Goal: Obtain resource: Download file/media

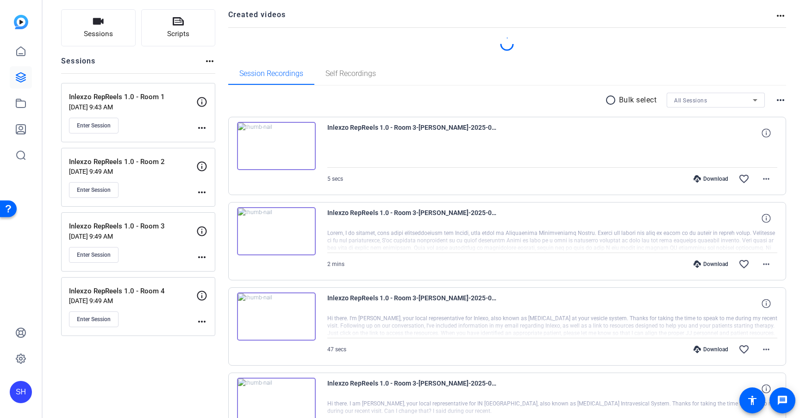
scroll to position [62, 0]
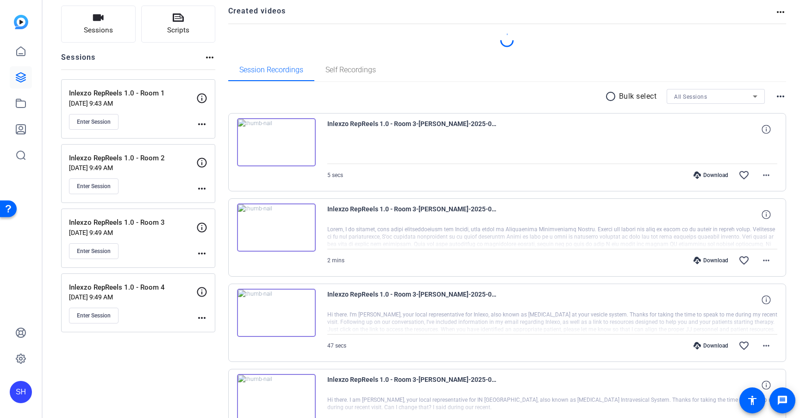
click at [716, 174] on div "Download" at bounding box center [711, 174] width 44 height 7
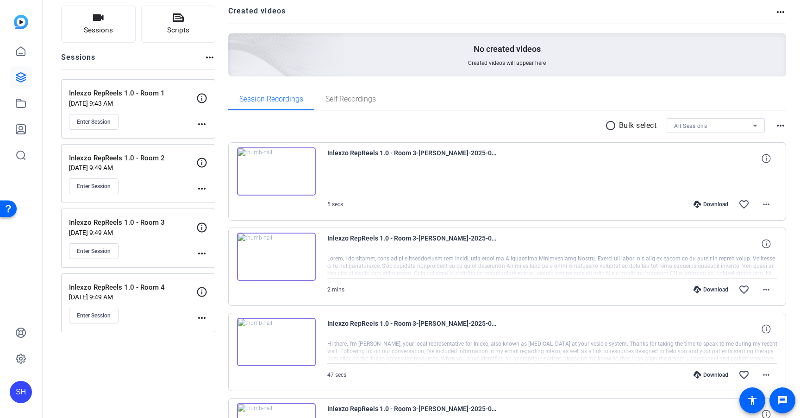
click at [708, 259] on div at bounding box center [552, 266] width 451 height 23
click at [708, 285] on div "Download favorite_border more_horiz" at bounding box center [619, 289] width 315 height 22
click at [709, 289] on div "Download" at bounding box center [711, 289] width 44 height 7
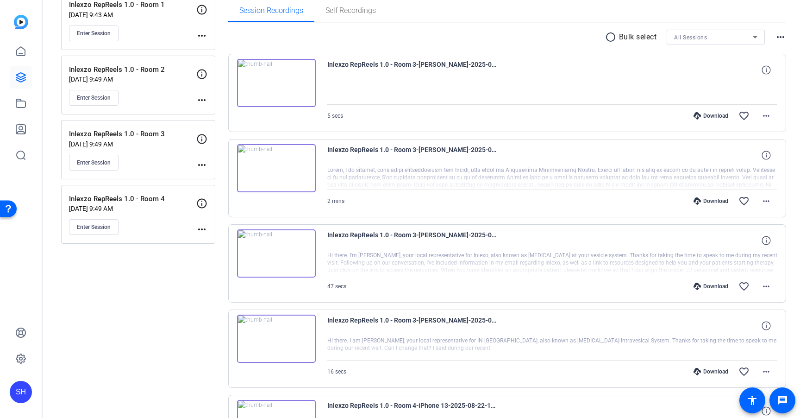
scroll to position [162, 0]
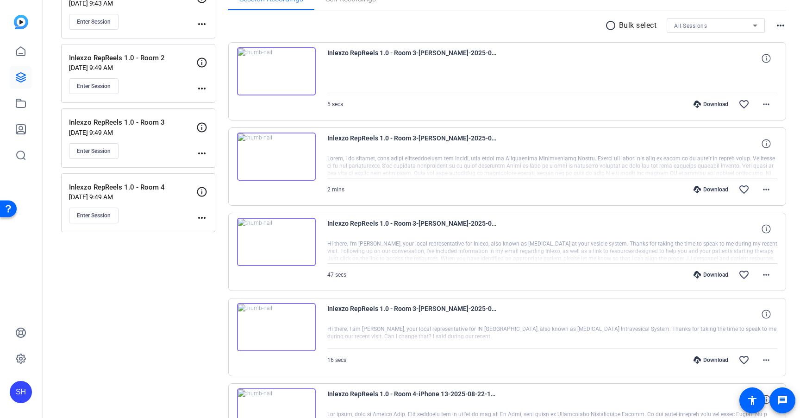
click at [709, 276] on div "Download" at bounding box center [711, 274] width 44 height 7
click at [710, 359] on div "Download" at bounding box center [711, 359] width 44 height 7
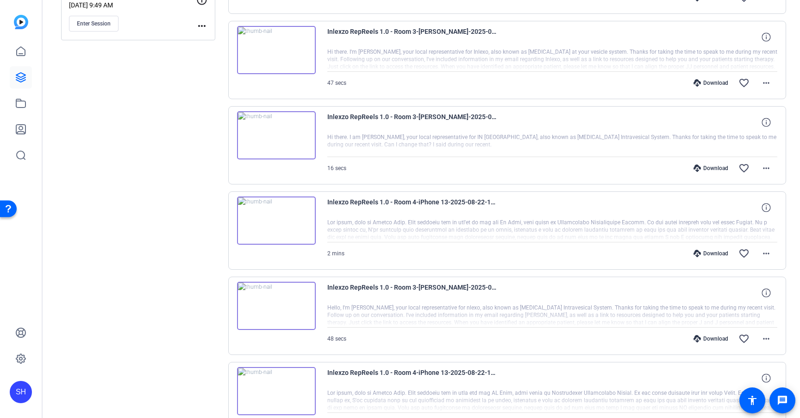
scroll to position [373, 0]
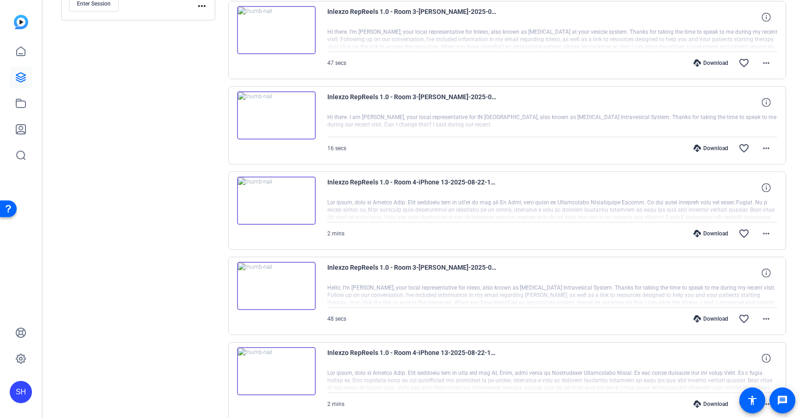
click at [708, 318] on div "Download" at bounding box center [711, 318] width 44 height 7
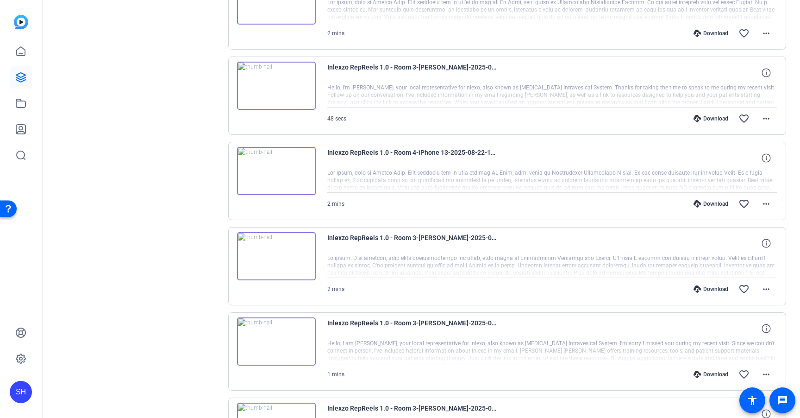
scroll to position [606, 0]
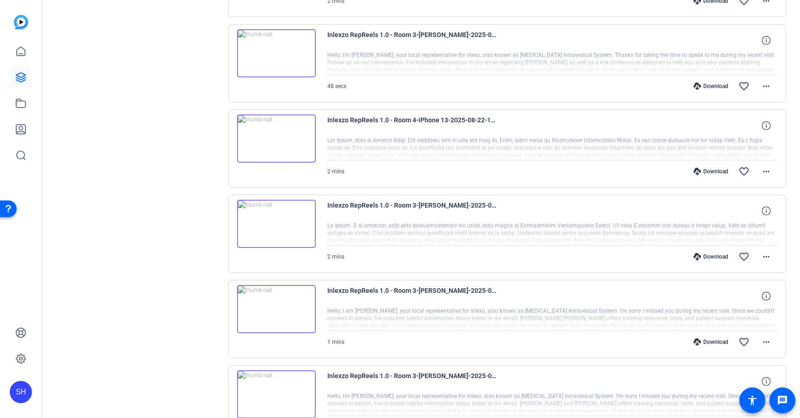
click at [709, 258] on div "Download" at bounding box center [711, 256] width 44 height 7
click at [713, 342] on div "Download" at bounding box center [711, 341] width 44 height 7
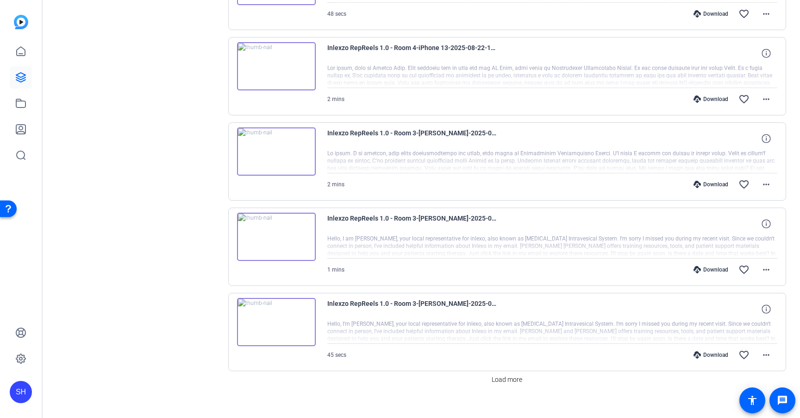
scroll to position [689, 0]
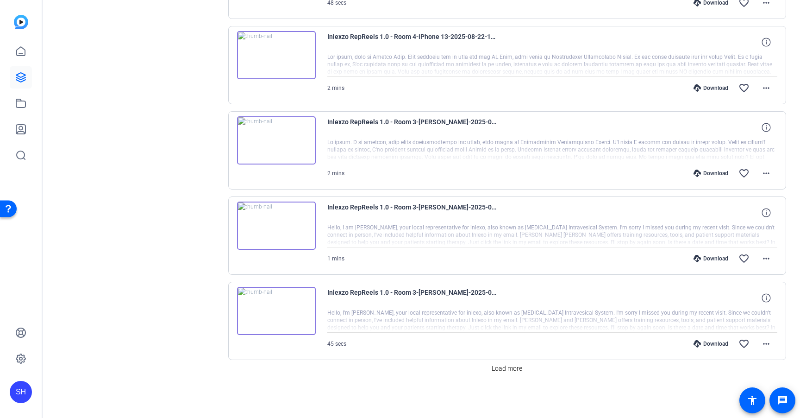
click at [710, 342] on div "Download" at bounding box center [711, 343] width 44 height 7
click at [517, 369] on span "Load more" at bounding box center [507, 369] width 31 height 10
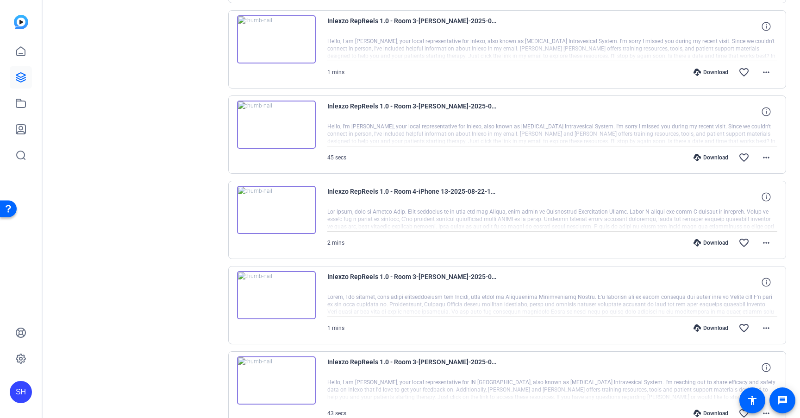
scroll to position [901, 0]
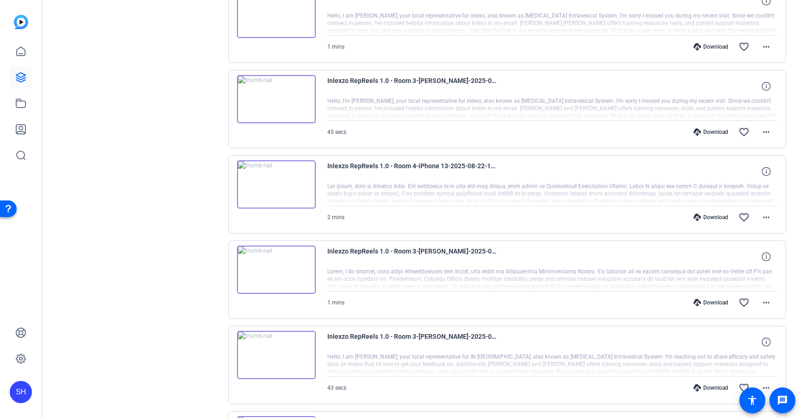
click at [707, 302] on div "Download" at bounding box center [711, 302] width 44 height 7
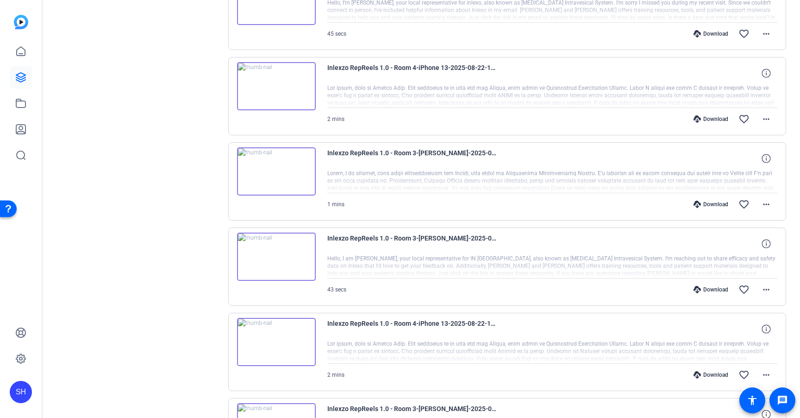
scroll to position [1002, 0]
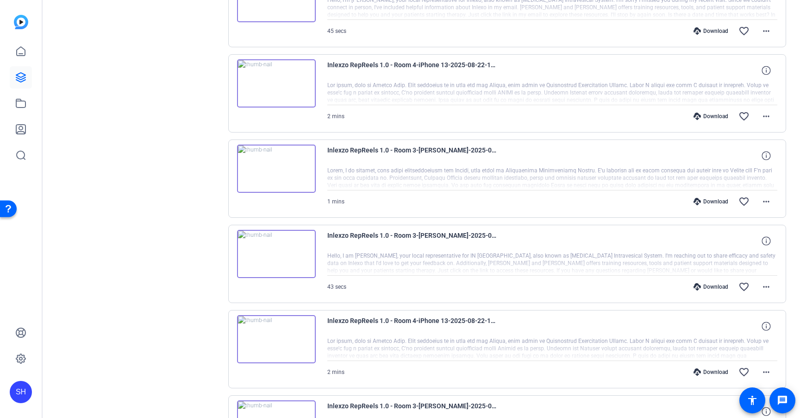
click at [708, 286] on div "Download" at bounding box center [711, 286] width 44 height 7
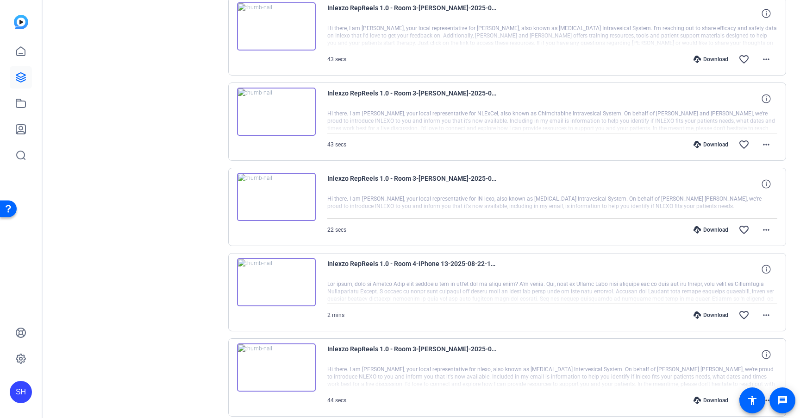
scroll to position [1400, 0]
click at [709, 60] on div "Download" at bounding box center [711, 58] width 44 height 7
click at [706, 143] on div "Download" at bounding box center [711, 143] width 44 height 7
click at [709, 229] on div "Download" at bounding box center [711, 229] width 44 height 7
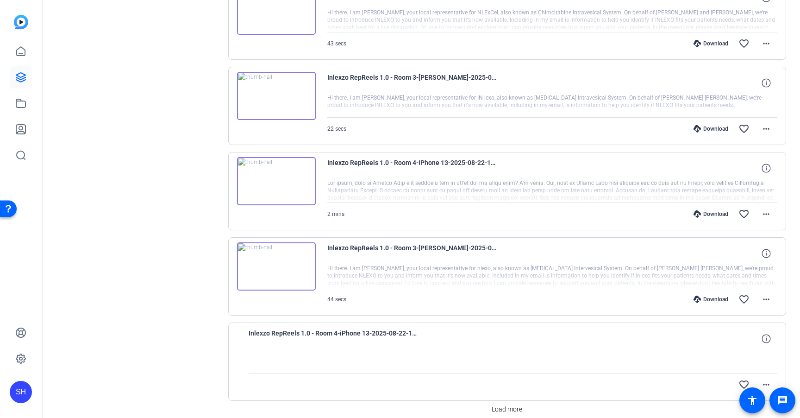
scroll to position [1541, 0]
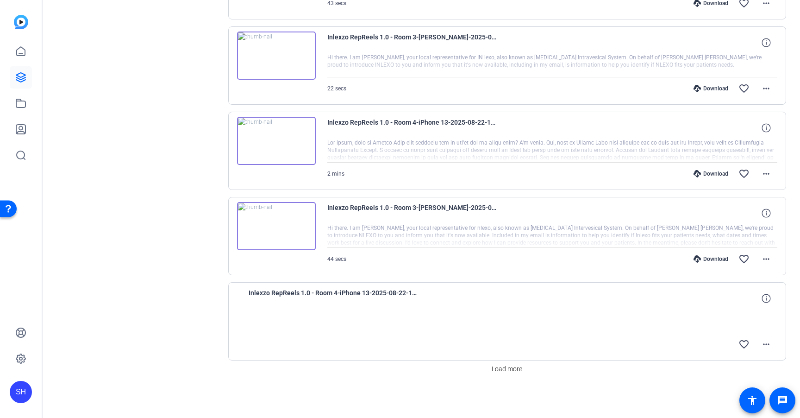
click at [706, 258] on div "Download" at bounding box center [711, 258] width 44 height 7
click at [510, 370] on span "Load more" at bounding box center [507, 369] width 31 height 10
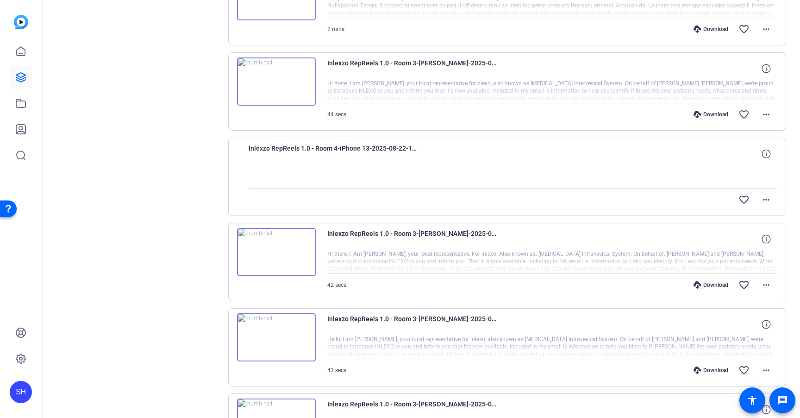
scroll to position [1693, 0]
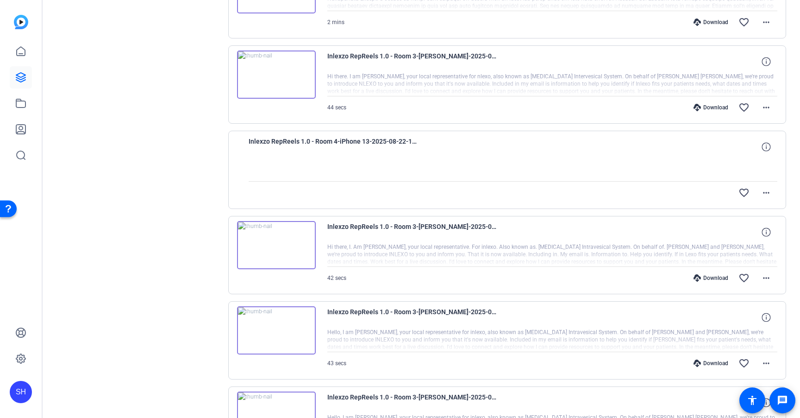
click at [705, 281] on div "Download" at bounding box center [711, 277] width 44 height 7
click at [707, 362] on div "Download" at bounding box center [711, 362] width 44 height 7
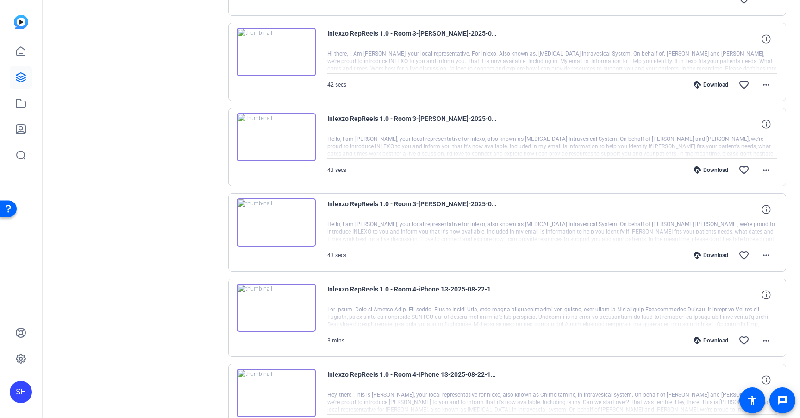
scroll to position [1904, 0]
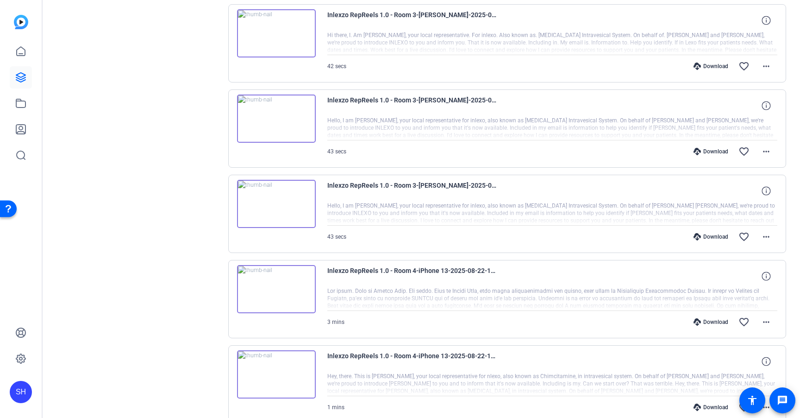
click at [710, 238] on div "Download" at bounding box center [711, 236] width 44 height 7
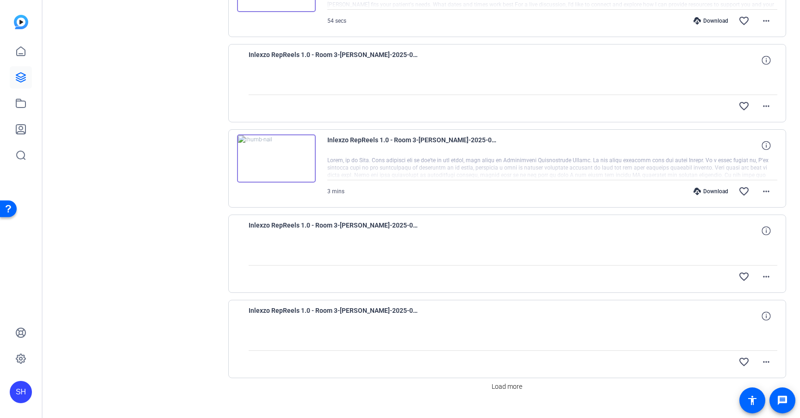
scroll to position [2377, 0]
click at [713, 189] on div "Download" at bounding box center [711, 190] width 44 height 7
click at [518, 382] on span "Load more" at bounding box center [507, 386] width 31 height 10
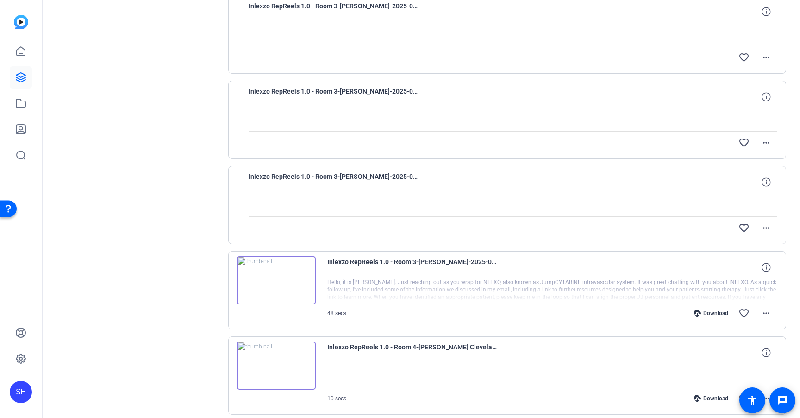
scroll to position [2630, 0]
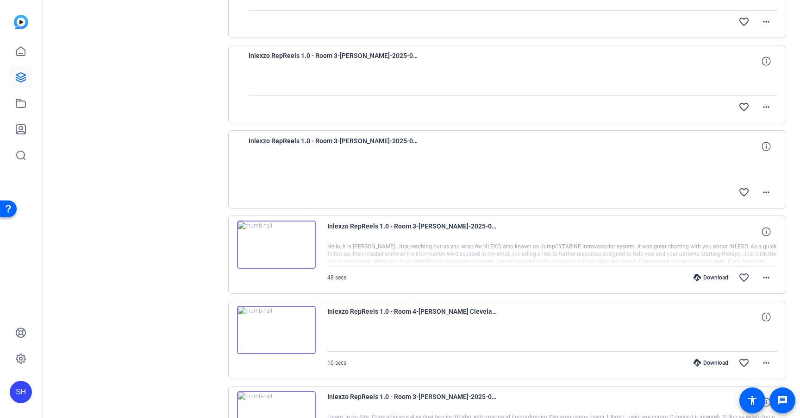
click at [711, 277] on div "Download" at bounding box center [711, 277] width 44 height 7
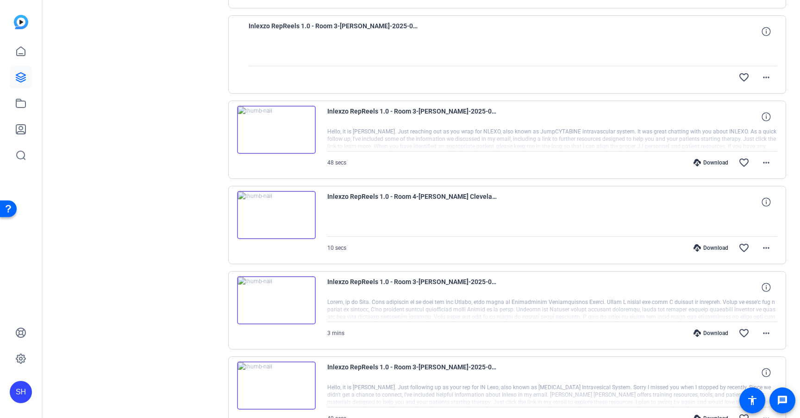
scroll to position [2763, 0]
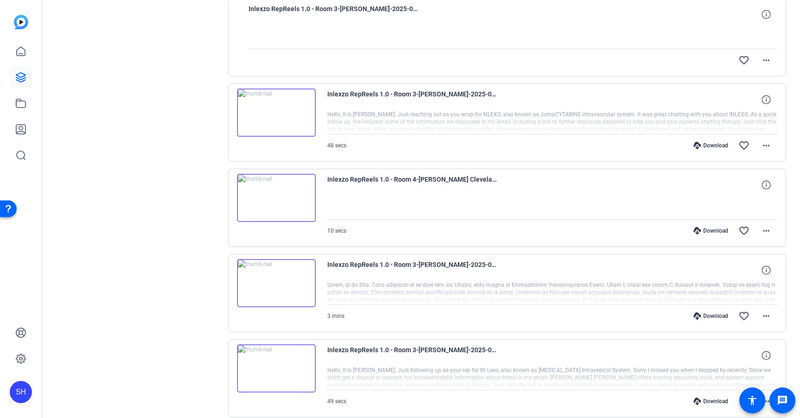
click at [711, 314] on div "Download" at bounding box center [711, 315] width 44 height 7
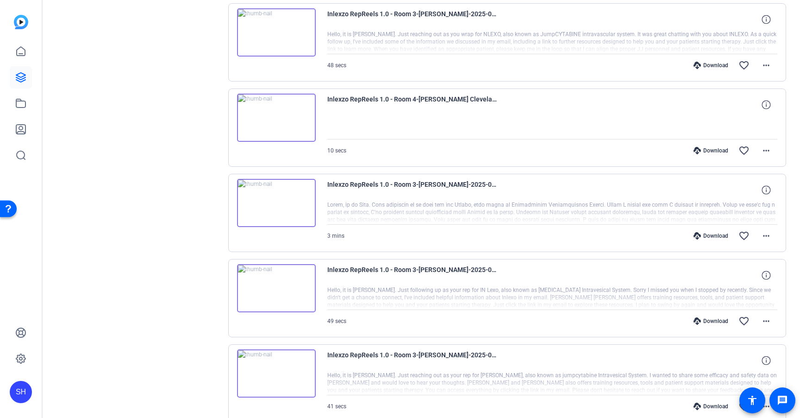
scroll to position [2851, 0]
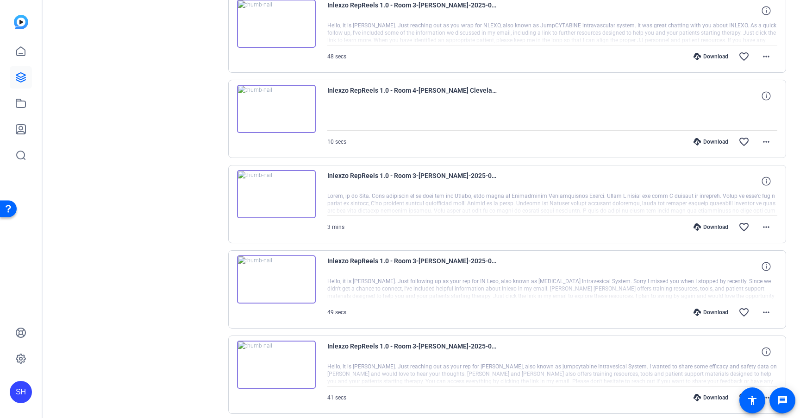
click at [710, 313] on div "Download" at bounding box center [711, 311] width 44 height 7
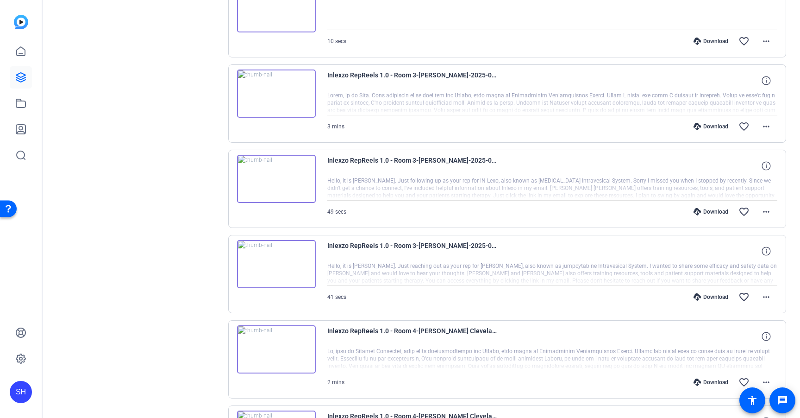
scroll to position [2951, 0]
click at [711, 297] on div "Download" at bounding box center [711, 297] width 44 height 7
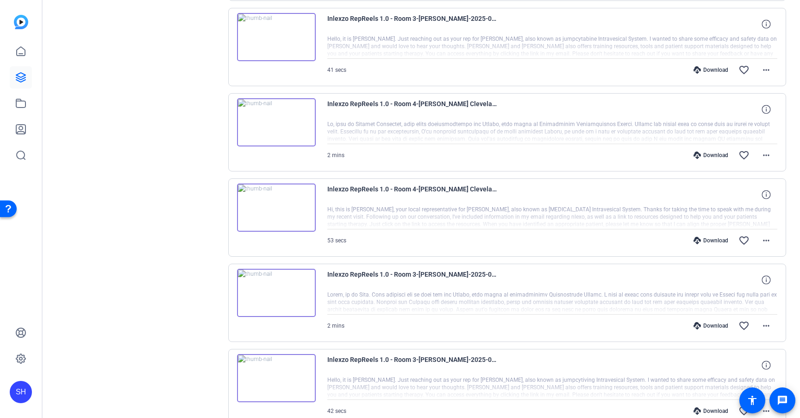
scroll to position [3189, 0]
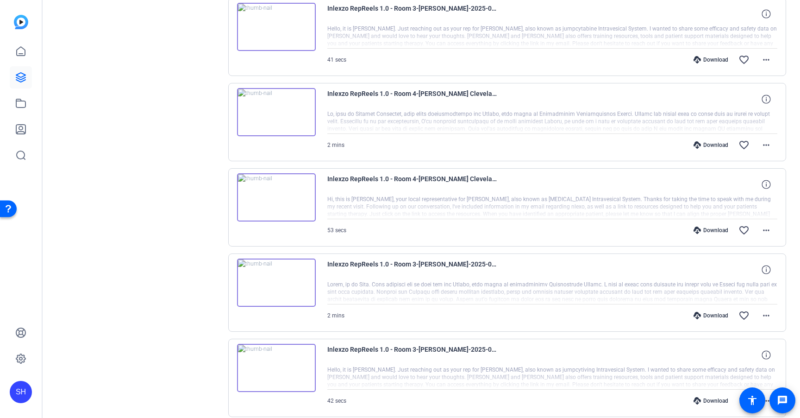
click at [710, 315] on div "Download" at bounding box center [711, 315] width 44 height 7
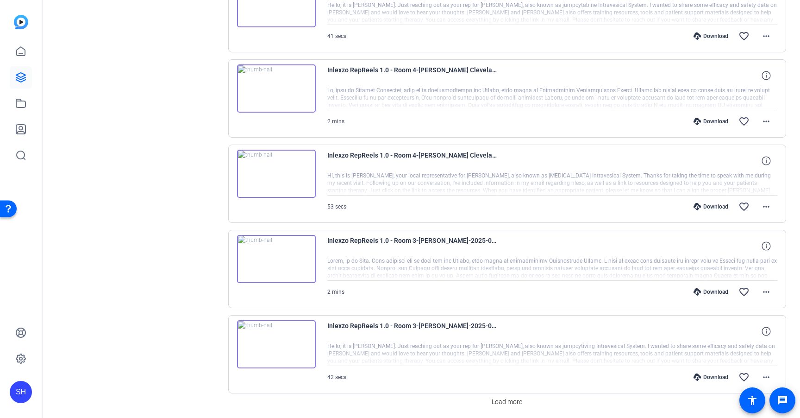
scroll to position [3246, 0]
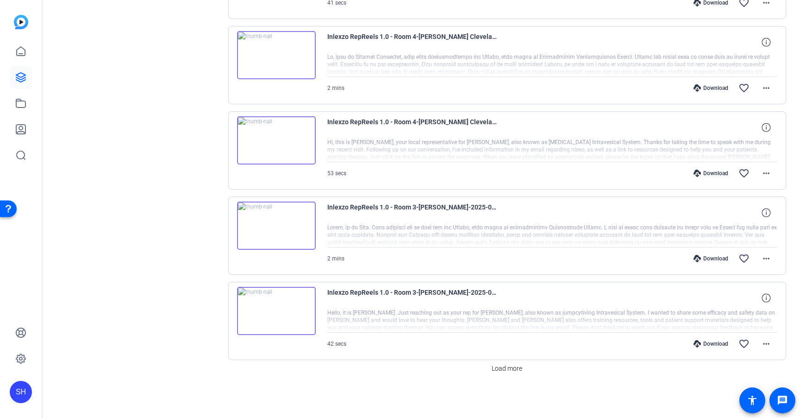
click at [706, 341] on div "Download" at bounding box center [711, 343] width 44 height 7
click at [506, 370] on span "Load more" at bounding box center [507, 369] width 31 height 10
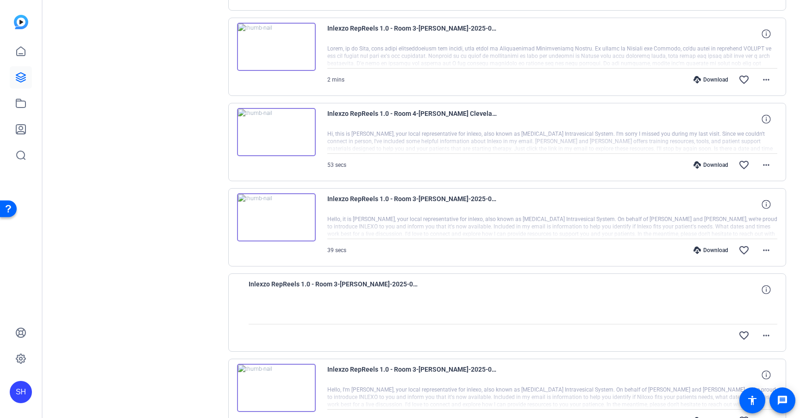
scroll to position [3680, 0]
click at [716, 81] on div "Download" at bounding box center [711, 80] width 44 height 7
click at [710, 252] on div "Download" at bounding box center [711, 250] width 44 height 7
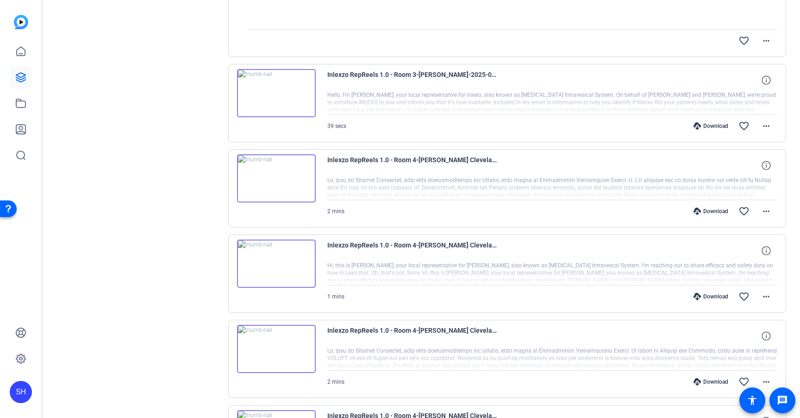
scroll to position [3974, 0]
click at [706, 126] on div "Download" at bounding box center [711, 126] width 44 height 7
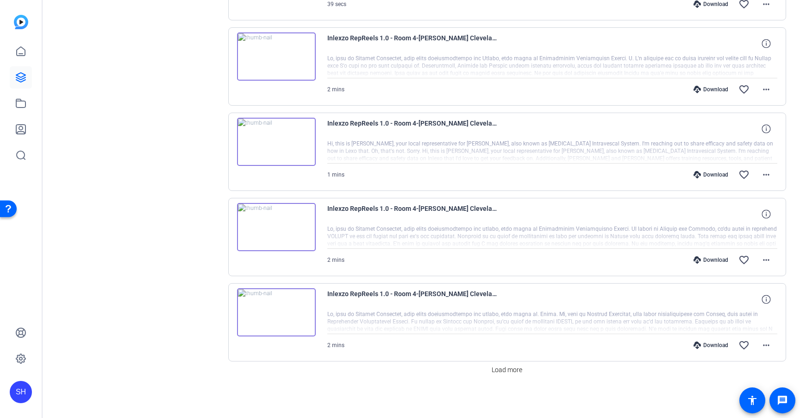
scroll to position [4098, 0]
click at [497, 371] on span "Load more" at bounding box center [507, 369] width 31 height 10
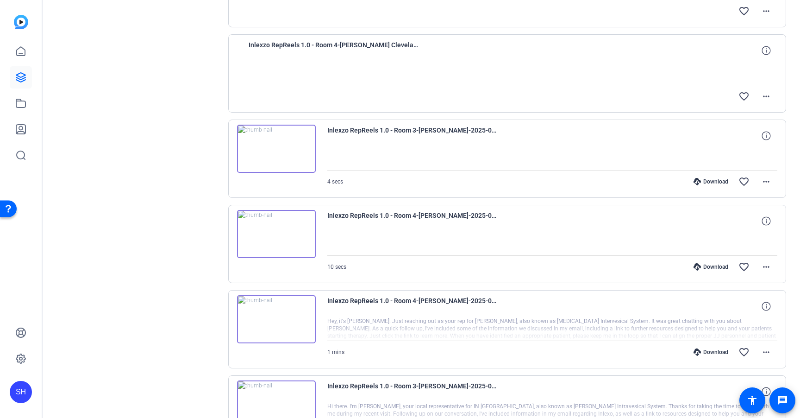
scroll to position [4600, 0]
click at [712, 183] on div "Download" at bounding box center [711, 183] width 44 height 7
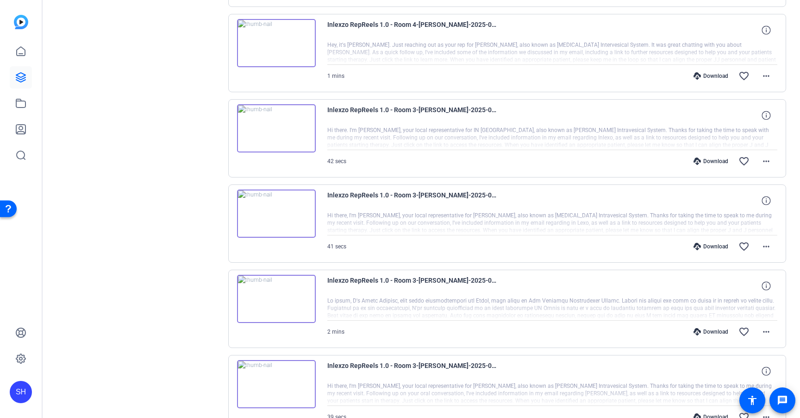
scroll to position [4882, 0]
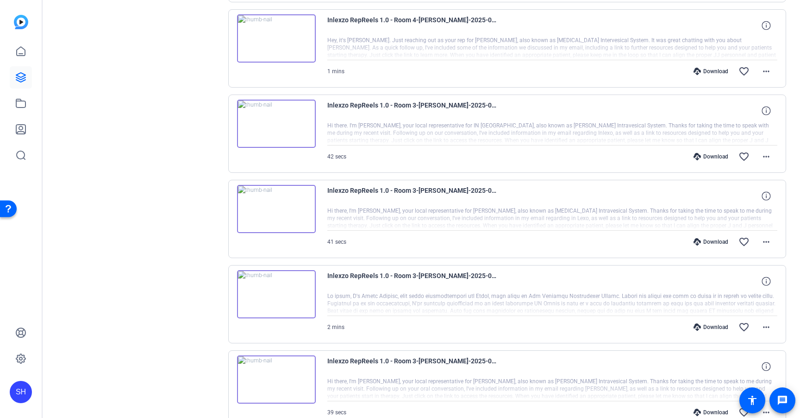
click at [712, 159] on div "Download" at bounding box center [711, 156] width 44 height 7
click at [709, 240] on div "Download" at bounding box center [711, 241] width 44 height 7
click at [708, 327] on div "Download" at bounding box center [711, 326] width 44 height 7
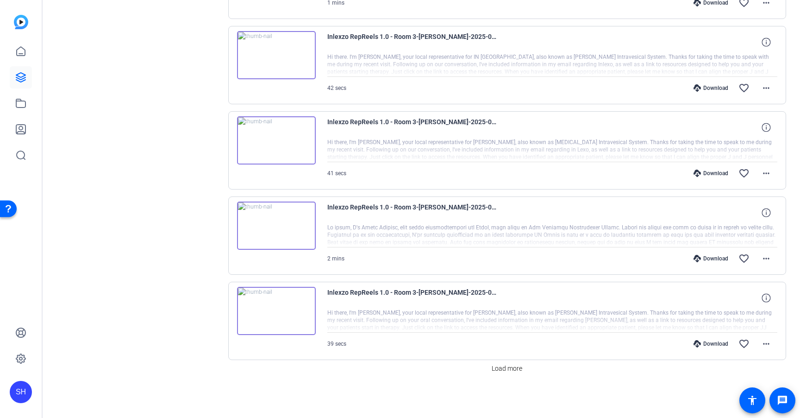
click at [710, 343] on div "Download" at bounding box center [711, 343] width 44 height 7
click at [510, 366] on span "Load more" at bounding box center [507, 369] width 31 height 10
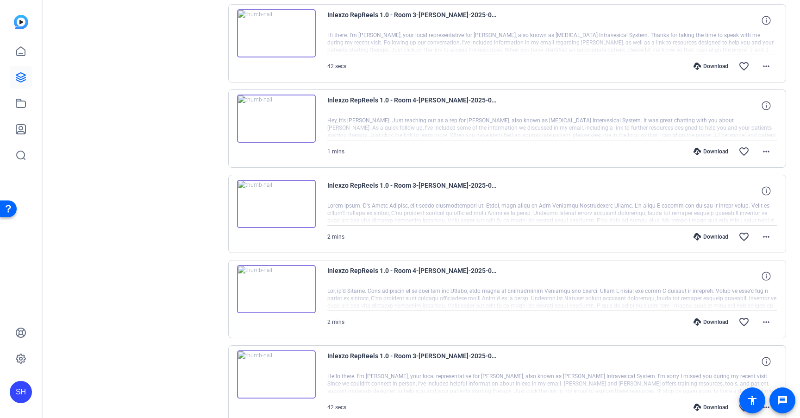
scroll to position [5410, 0]
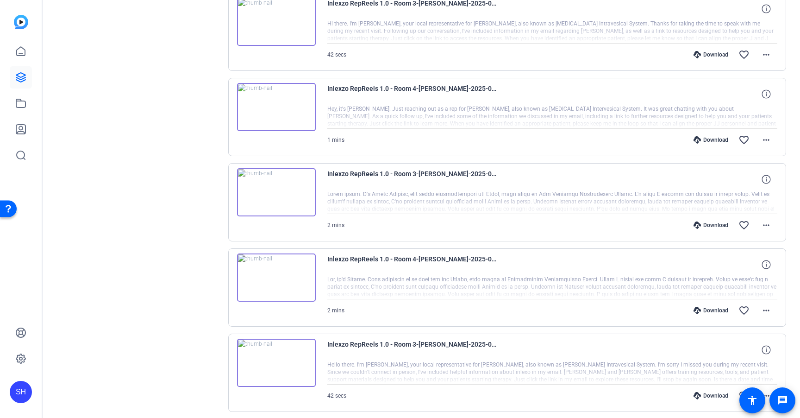
click at [707, 53] on div "Download" at bounding box center [711, 54] width 44 height 7
click at [708, 223] on div "Download" at bounding box center [711, 224] width 44 height 7
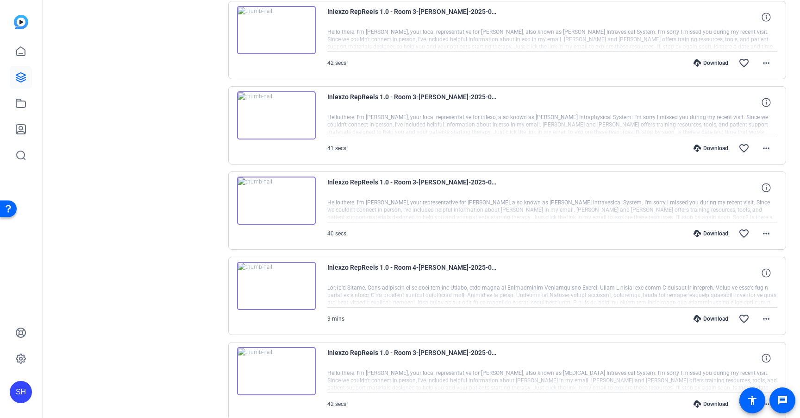
scroll to position [5743, 0]
click at [717, 64] on div "Download" at bounding box center [711, 62] width 44 height 7
click at [706, 146] on div "Download" at bounding box center [711, 147] width 44 height 7
click at [705, 227] on div "Download favorite_border more_horiz" at bounding box center [619, 233] width 315 height 22
click at [704, 233] on div "Download" at bounding box center [711, 232] width 44 height 7
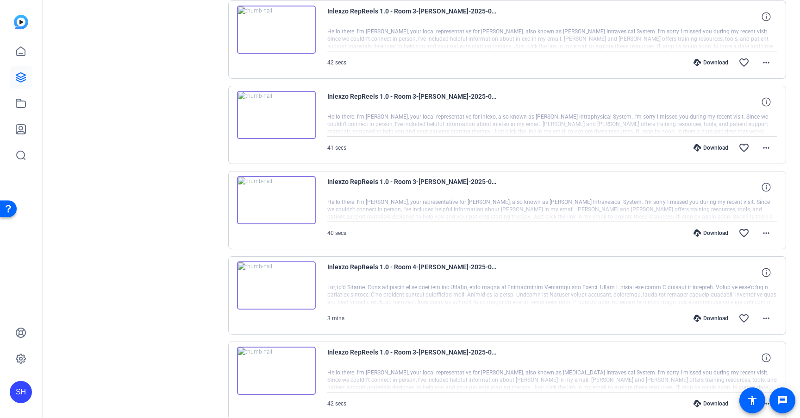
click at [698, 402] on div "Download" at bounding box center [711, 403] width 44 height 7
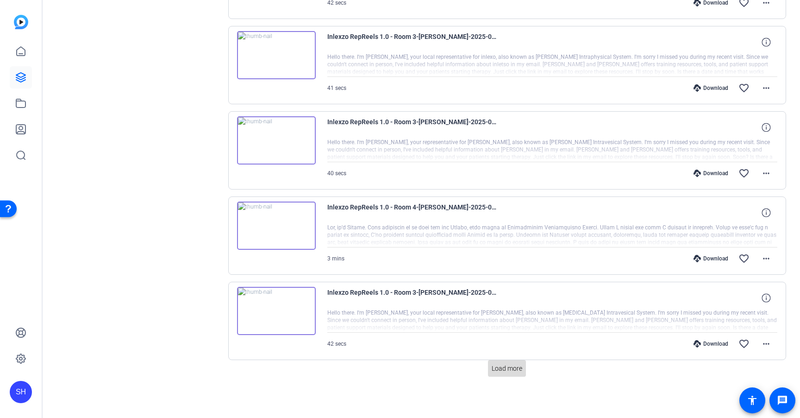
click at [515, 370] on span "Load more" at bounding box center [507, 369] width 31 height 10
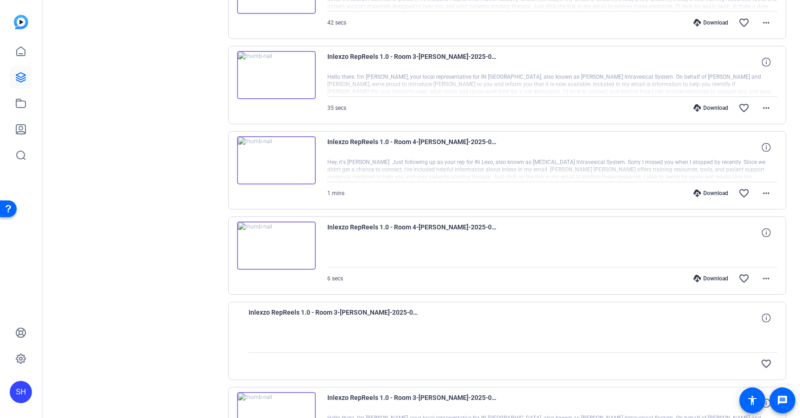
scroll to position [6130, 0]
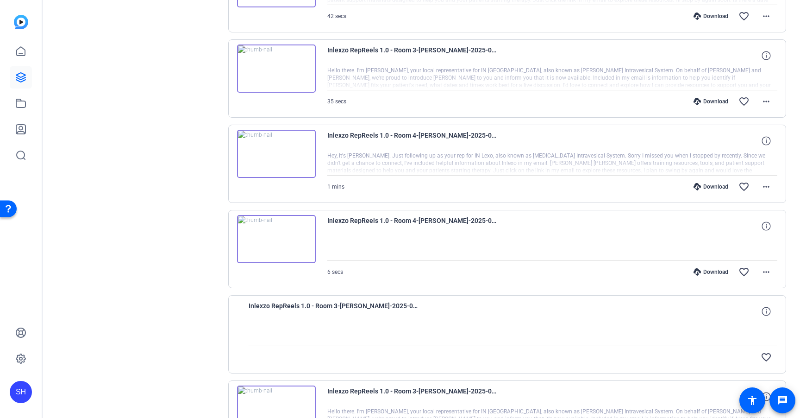
click at [713, 99] on div "Download" at bounding box center [711, 101] width 44 height 7
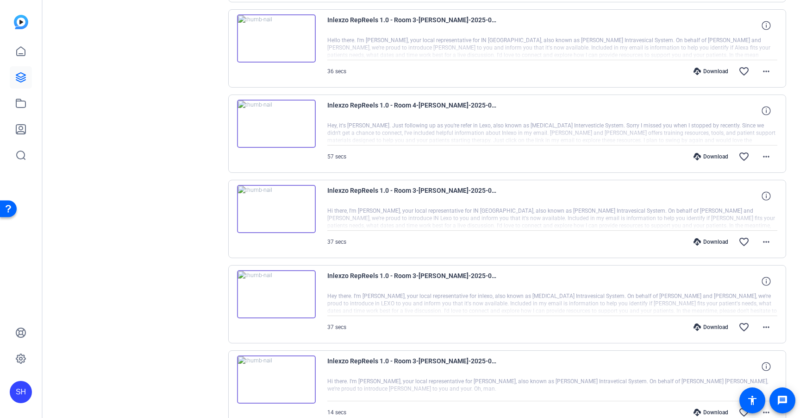
scroll to position [6510, 0]
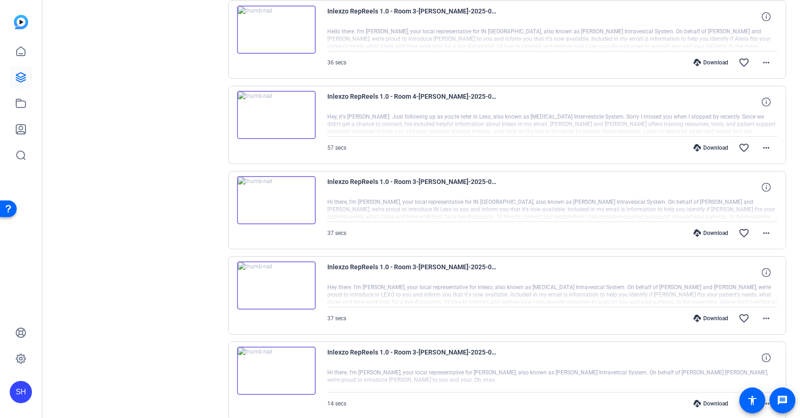
click at [710, 64] on div "Download" at bounding box center [711, 62] width 44 height 7
click at [701, 232] on div "Download" at bounding box center [711, 232] width 44 height 7
click at [704, 317] on div "Download" at bounding box center [711, 318] width 44 height 7
click at [700, 400] on div "Download" at bounding box center [711, 403] width 44 height 7
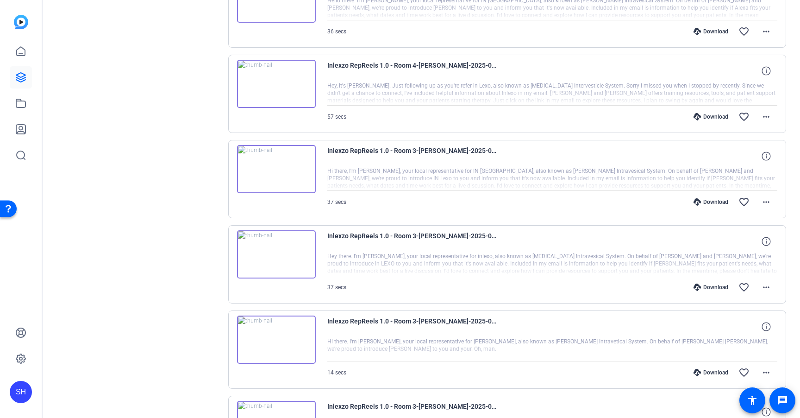
scroll to position [6655, 0]
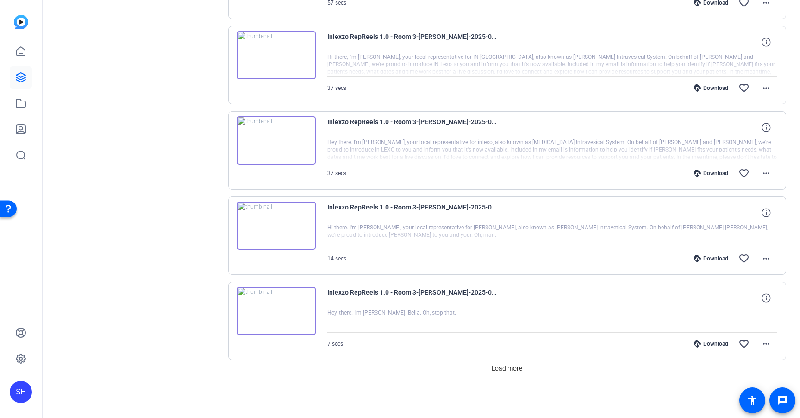
click at [711, 345] on div "Download" at bounding box center [711, 343] width 44 height 7
click at [511, 367] on span "Load more" at bounding box center [507, 369] width 31 height 10
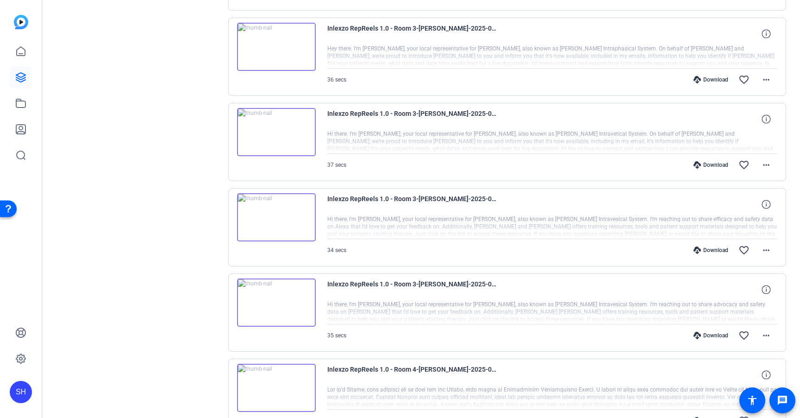
scroll to position [7101, 0]
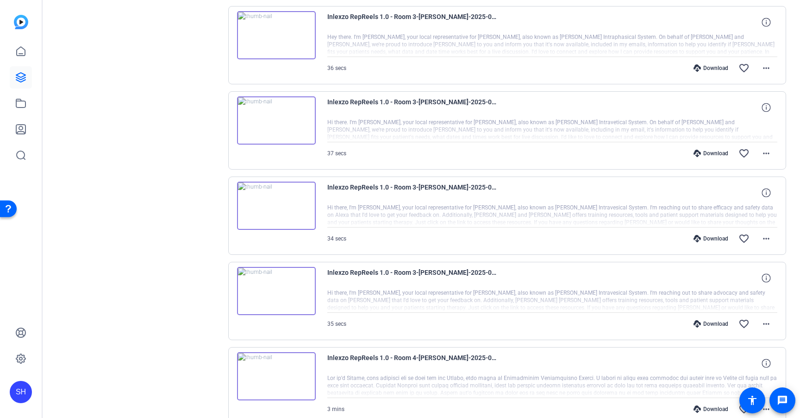
click at [709, 67] on div "Download" at bounding box center [711, 67] width 44 height 7
click at [705, 152] on div "Download" at bounding box center [711, 153] width 44 height 7
click at [704, 237] on div "Download" at bounding box center [711, 238] width 44 height 7
click at [705, 325] on div "Download" at bounding box center [711, 323] width 44 height 7
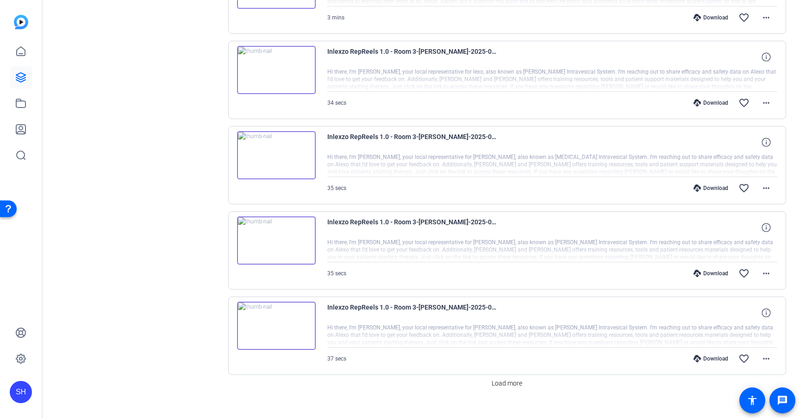
scroll to position [7507, 0]
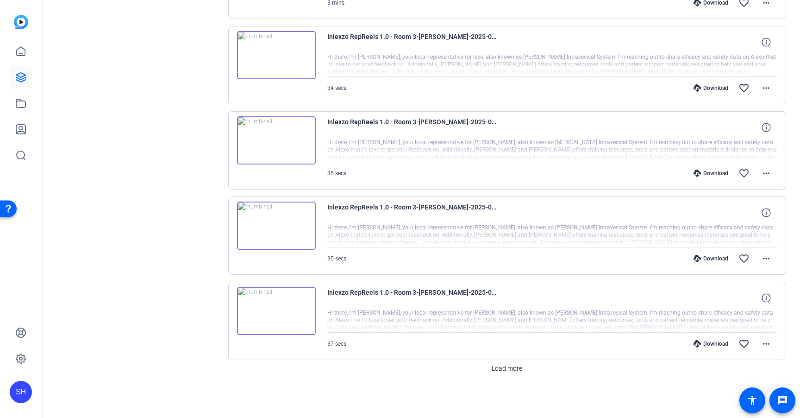
click at [715, 88] on div "Download" at bounding box center [711, 87] width 44 height 7
click at [709, 172] on div "Download" at bounding box center [711, 173] width 44 height 7
click at [705, 254] on div "Download favorite_border more_horiz" at bounding box center [619, 258] width 315 height 22
click at [705, 260] on div "Download" at bounding box center [711, 258] width 44 height 7
click at [705, 341] on div "Download" at bounding box center [711, 343] width 44 height 7
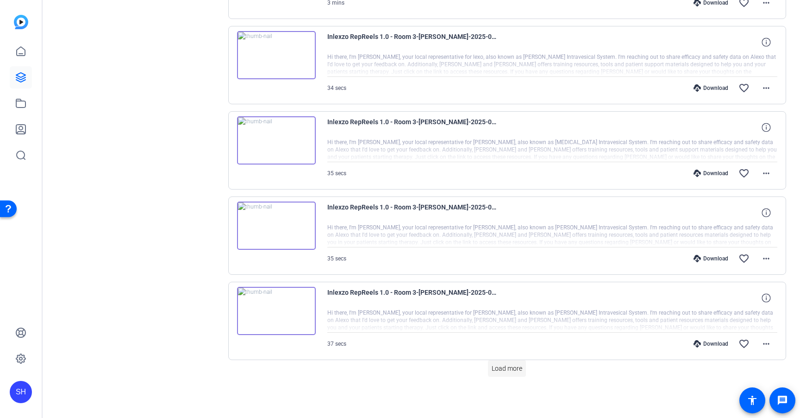
click at [502, 369] on span "Load more" at bounding box center [507, 369] width 31 height 10
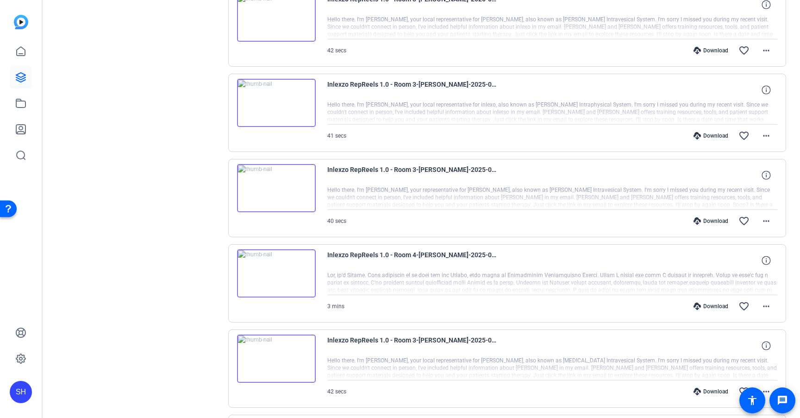
scroll to position [5749, 0]
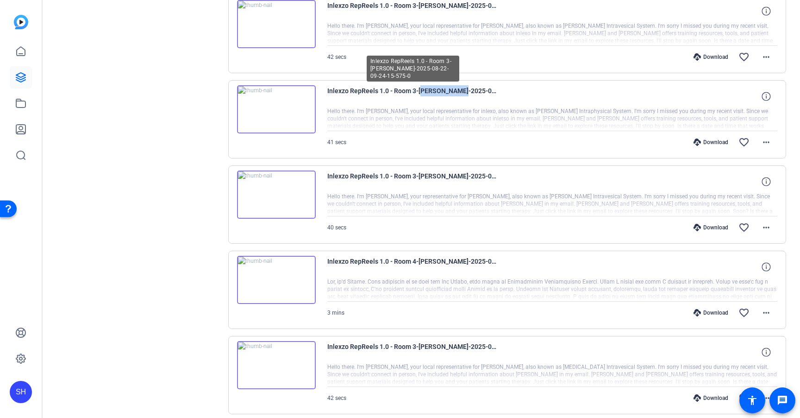
drag, startPoint x: 419, startPoint y: 90, endPoint x: 458, endPoint y: 91, distance: 38.9
click at [458, 91] on span "Inlexzo RepReels 1.0 - Room 3-Loren Bellamy-2025-08-22-09-24-15-575-0" at bounding box center [412, 96] width 171 height 22
click at [428, 88] on span "Inlexzo RepReels 1.0 - Room 3-Loren Bellamy-2025-08-22-09-24-15-575-0" at bounding box center [412, 96] width 171 height 22
drag, startPoint x: 419, startPoint y: 90, endPoint x: 460, endPoint y: 91, distance: 40.8
click at [460, 91] on span "Inlexzo RepReels 1.0 - Room 3-Loren Bellamy-2025-08-22-09-24-15-575-0" at bounding box center [412, 96] width 171 height 22
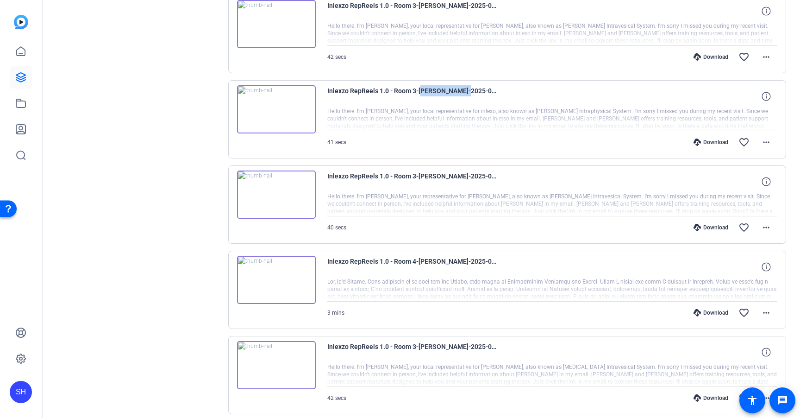
copy span "Loren Bellamy"
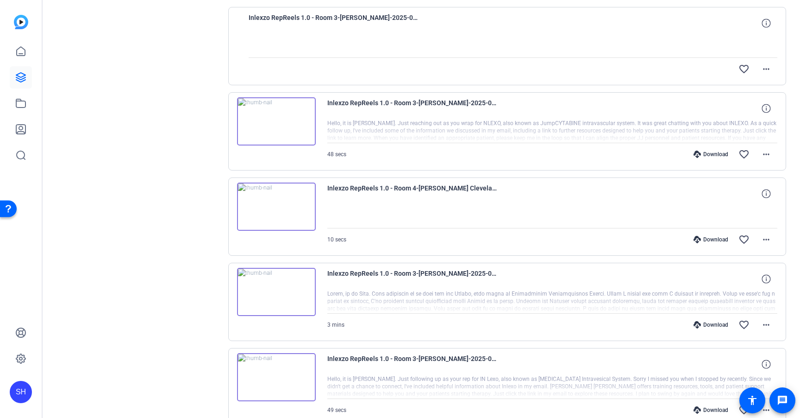
scroll to position [2754, 0]
drag, startPoint x: 420, startPoint y: 101, endPoint x: 456, endPoint y: 101, distance: 36.1
click at [456, 101] on span "Inlexzo RepReels 1.0 - Room 3-Jodi Machala-2025-08-22-10-27-30-006-0" at bounding box center [412, 108] width 171 height 22
copy span "Jodi Machala"
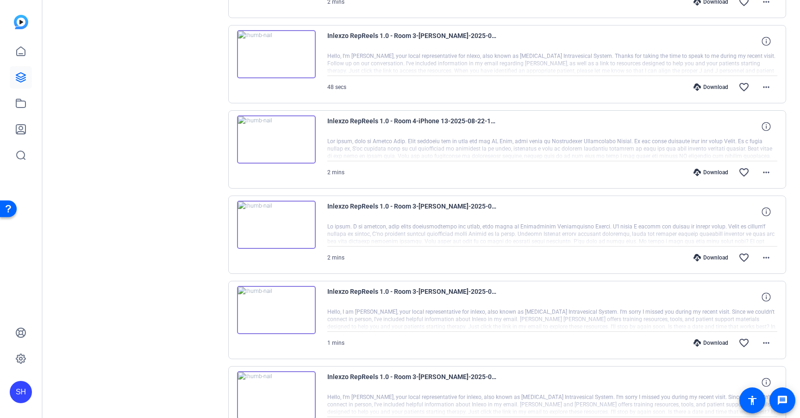
scroll to position [606, 0]
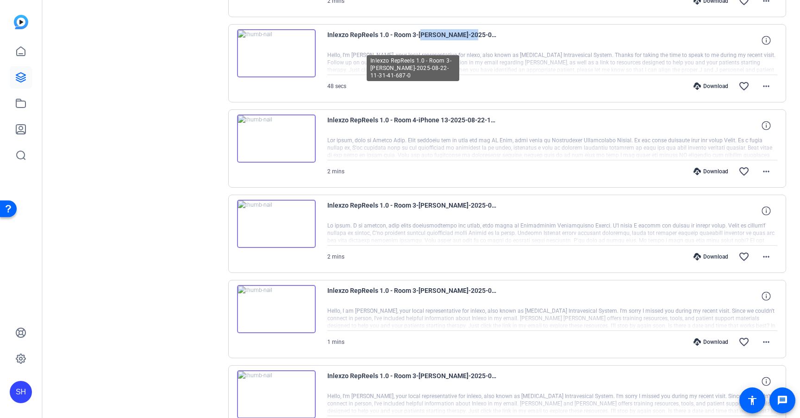
drag, startPoint x: 419, startPoint y: 35, endPoint x: 467, endPoint y: 37, distance: 48.2
click at [467, 37] on span "Inlexzo RepReels 1.0 - Room 3-[PERSON_NAME]-2025-08-22-11-31-41-687-0" at bounding box center [412, 40] width 171 height 22
copy span "Latonia Johnson"
